Goal: Complete application form

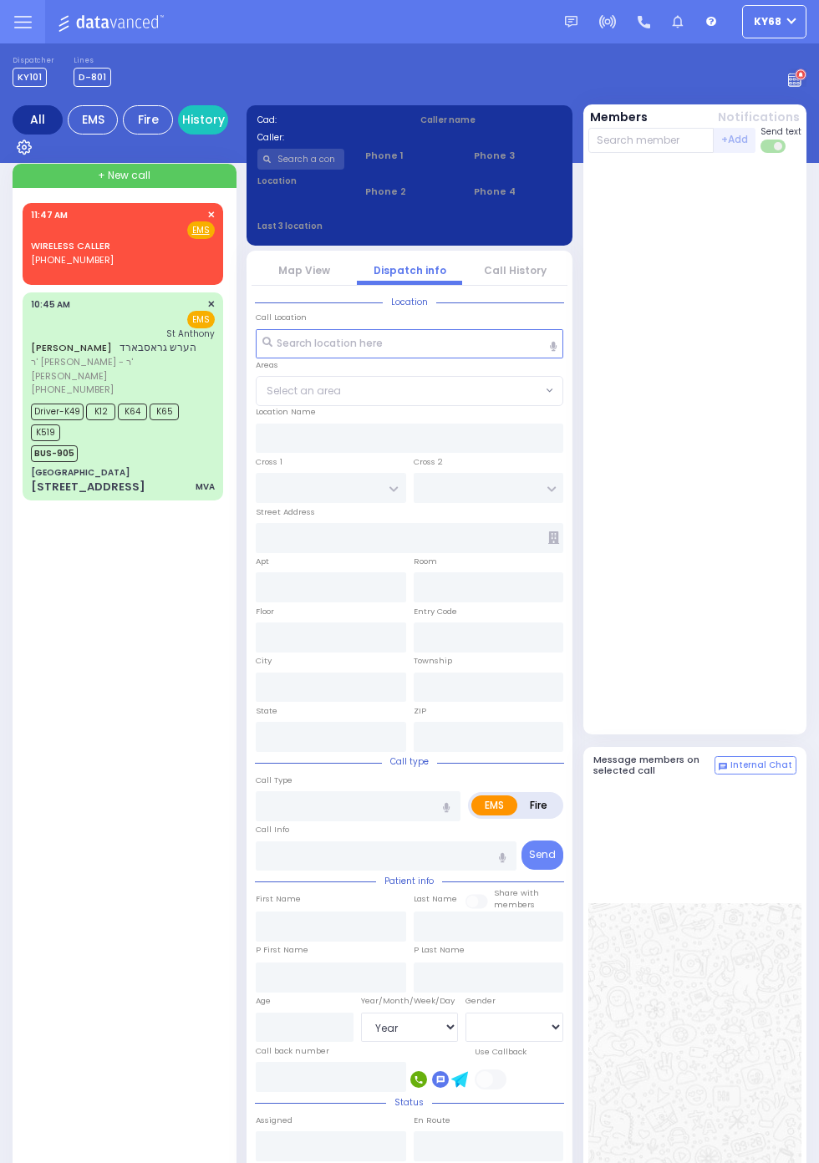
select select "Year"
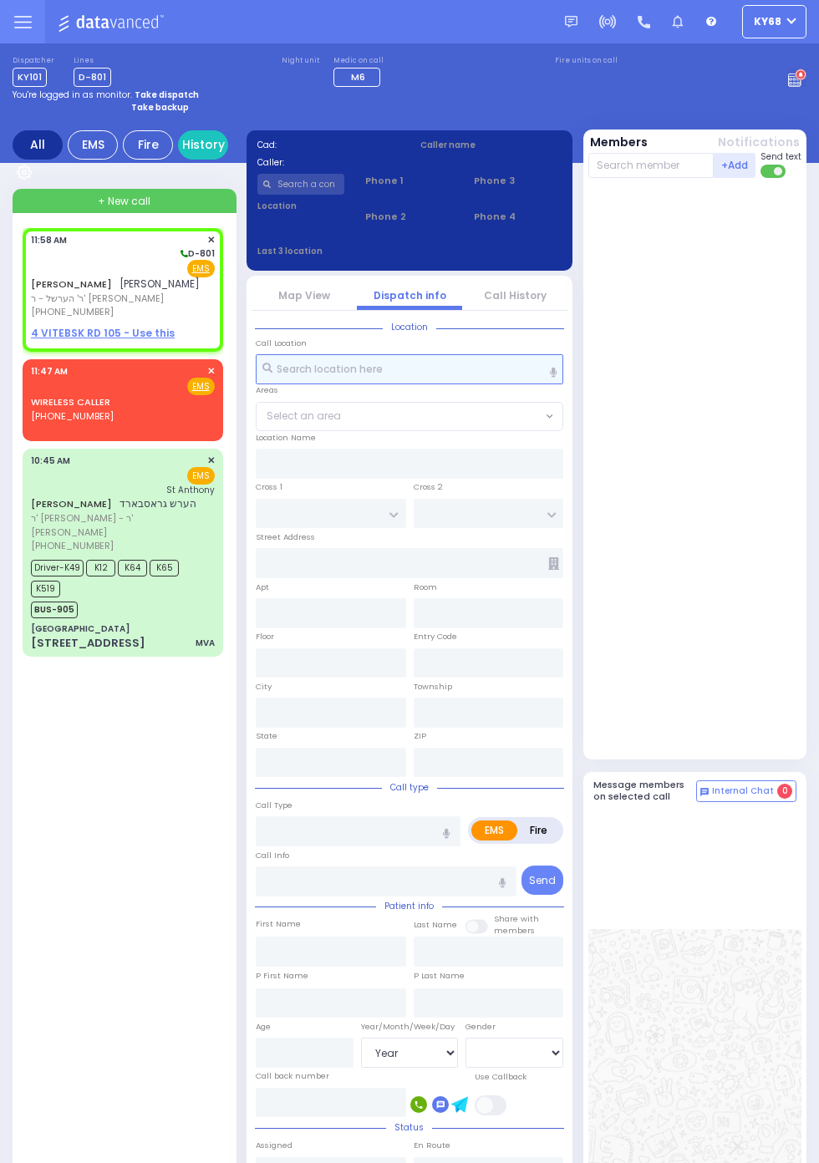
select select
radio input "true"
type input "[PERSON_NAME]"
select select
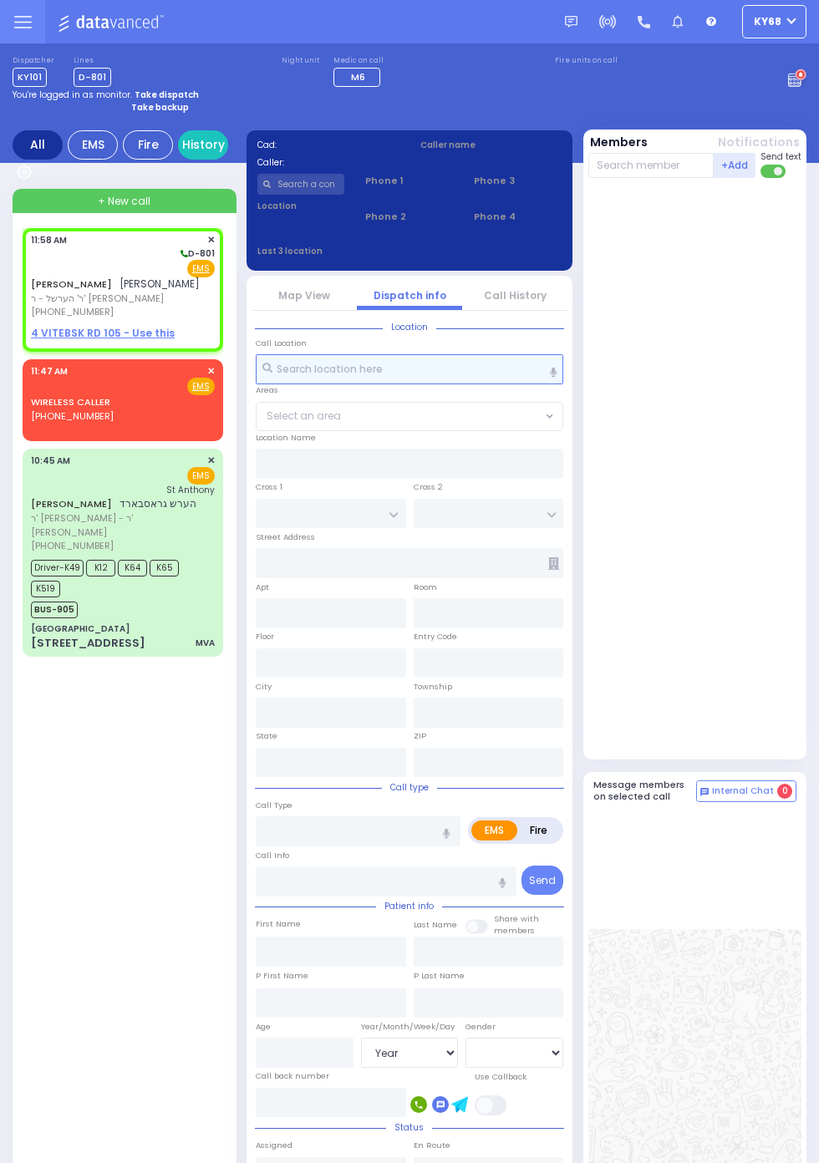
type input "11:58"
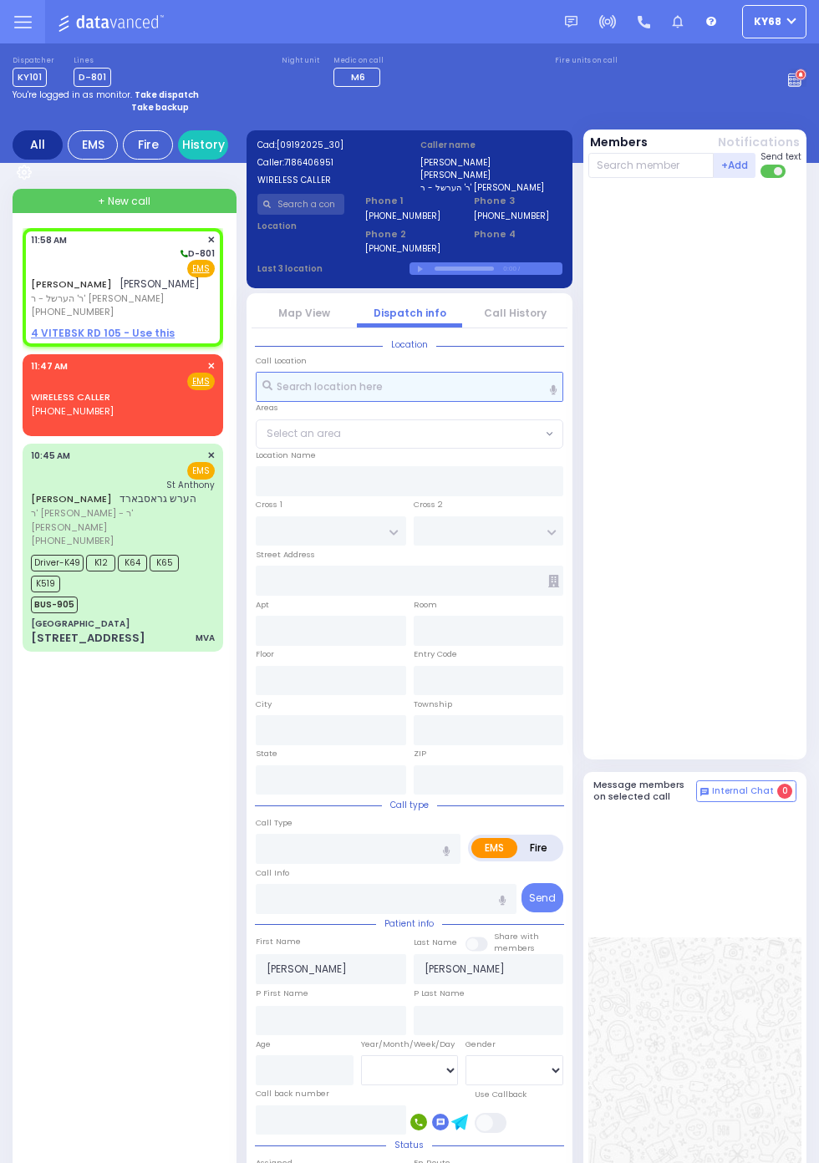
select select
radio input "true"
select select
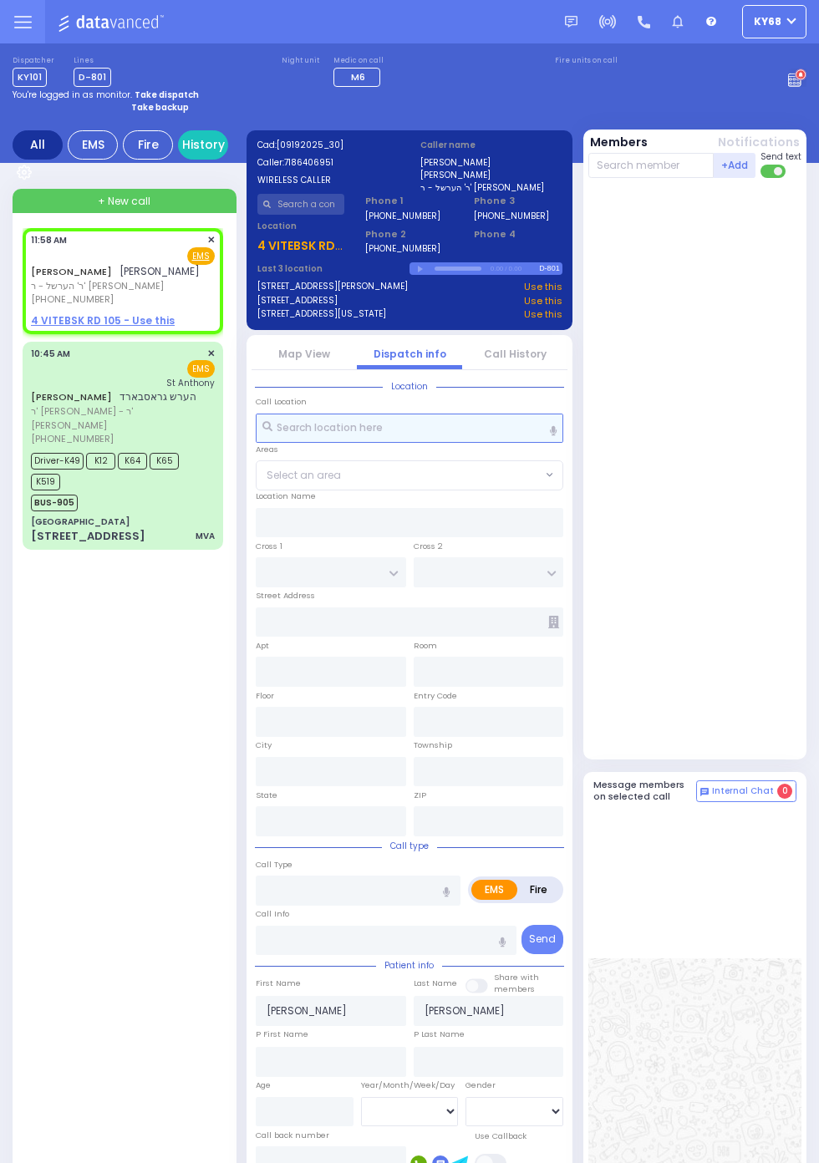
select select
radio input "true"
select select
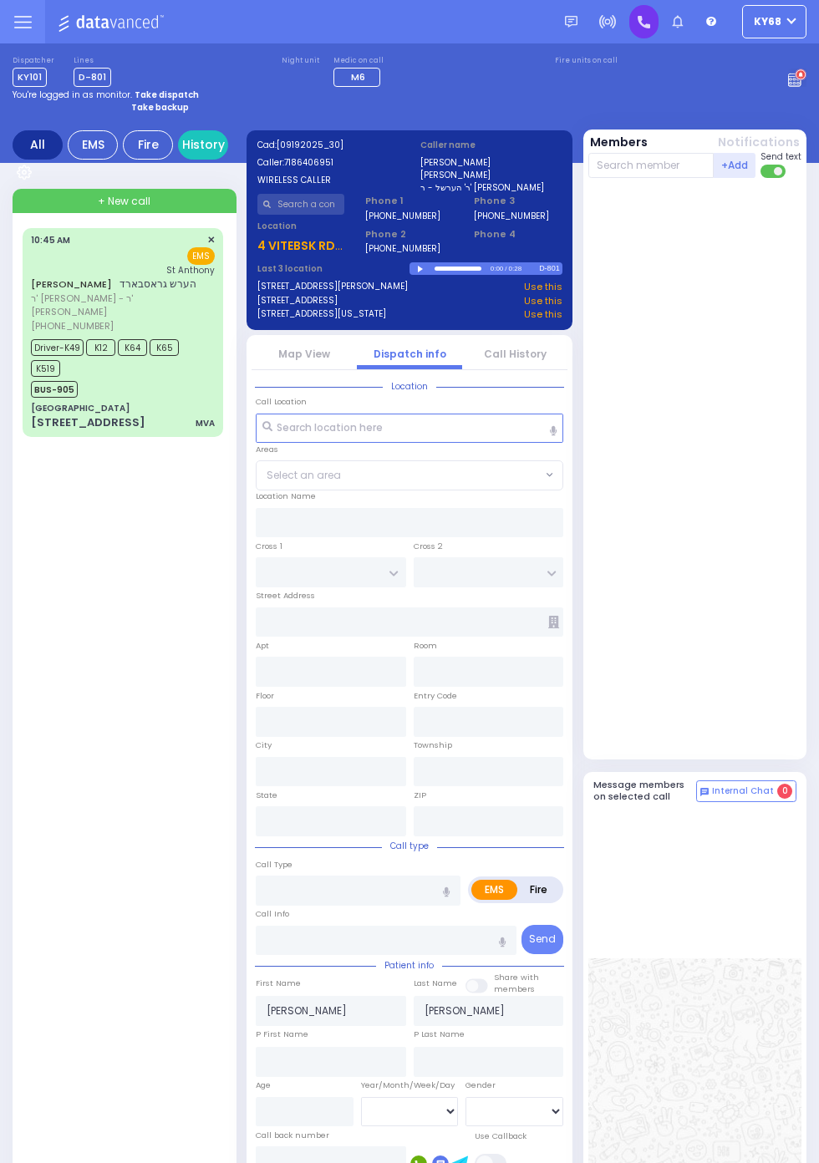
click at [650, 24] on icon at bounding box center [643, 22] width 13 height 13
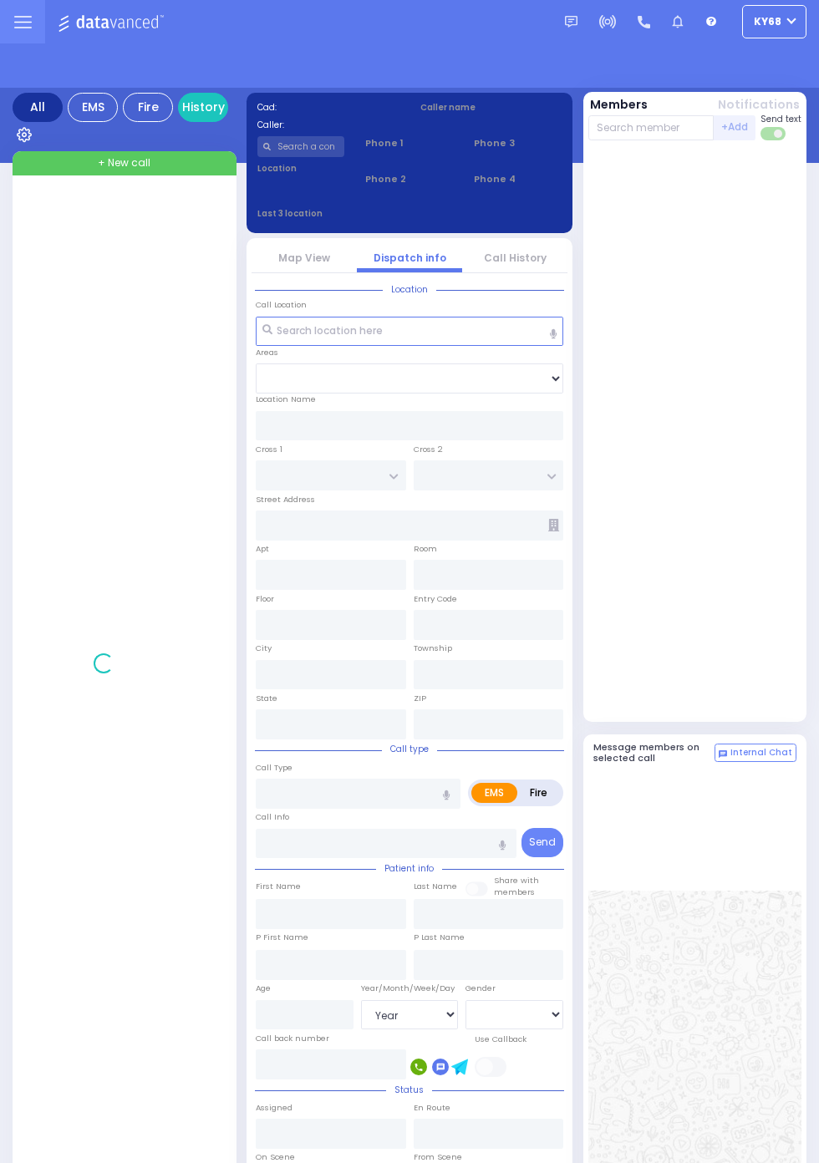
select select "Year"
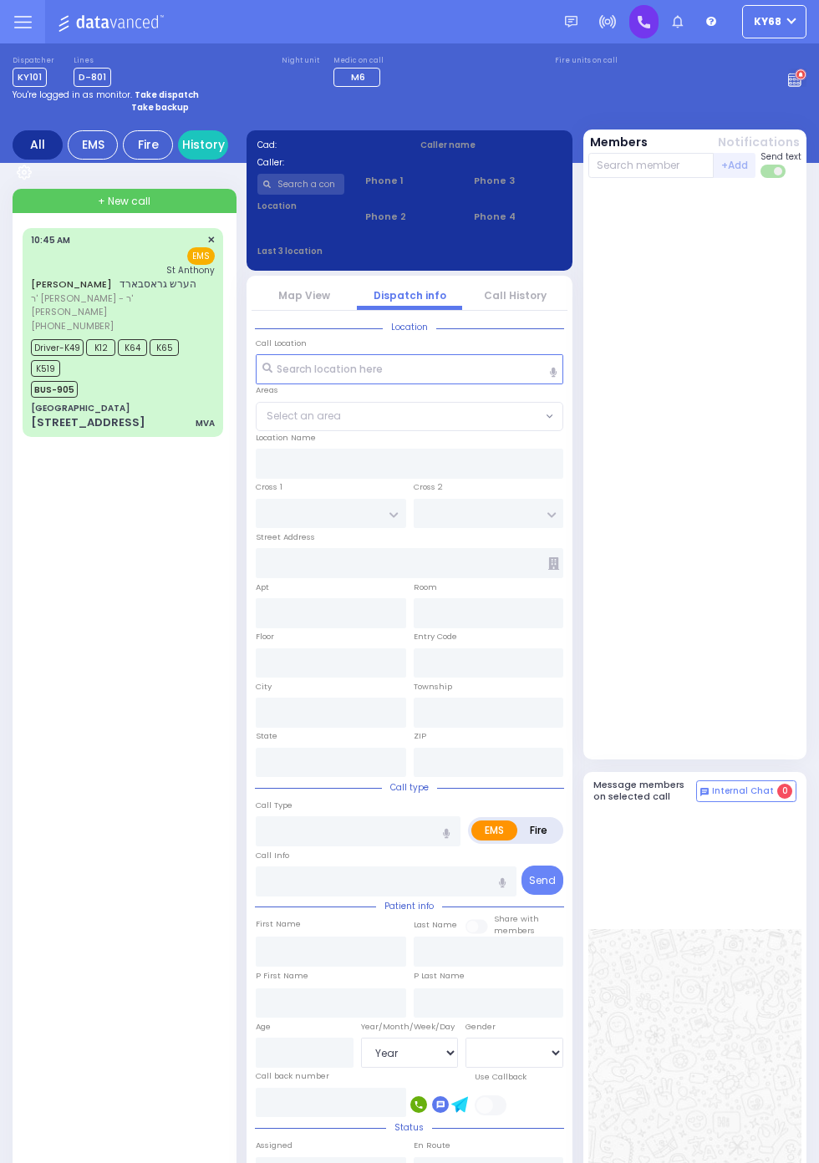
click at [650, 28] on icon at bounding box center [643, 22] width 13 height 13
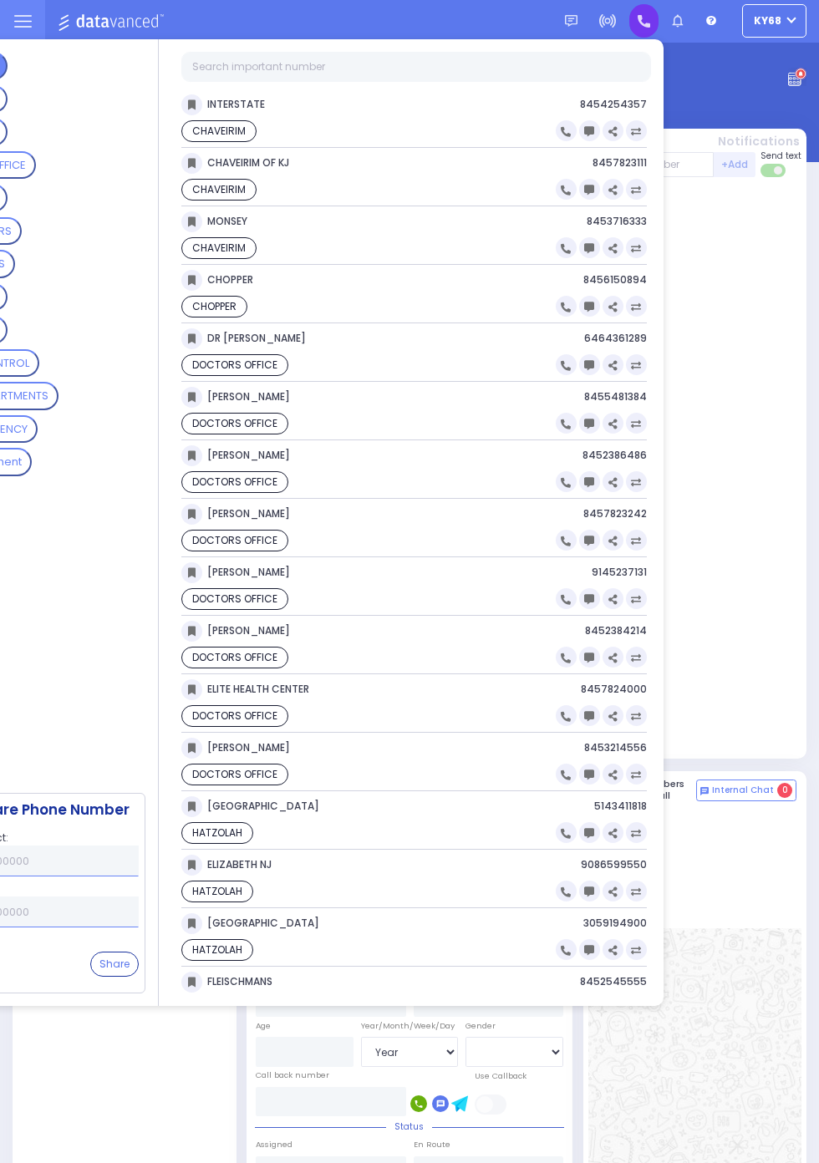
scroll to position [3, 0]
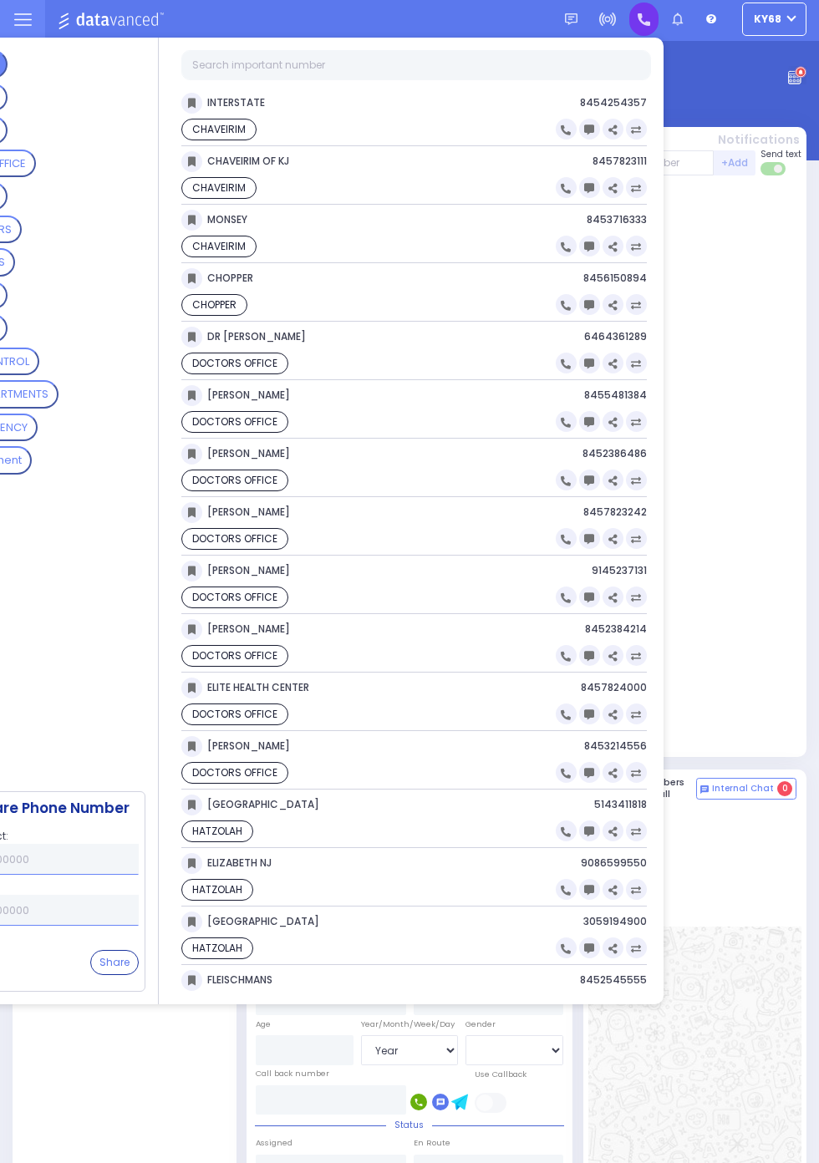
click at [767, 546] on div at bounding box center [695, 469] width 214 height 575
